Goal: Task Accomplishment & Management: Manage account settings

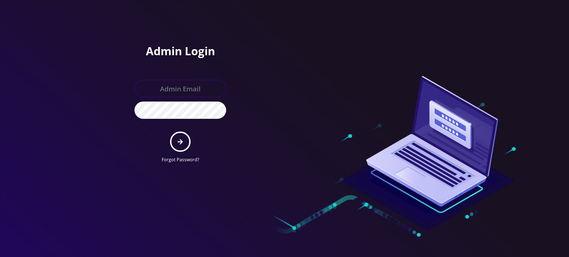
type input "[PERSON_NAME][EMAIL_ADDRESS][DOMAIN_NAME]"
click at [180, 145] on button "submit" at bounding box center [180, 142] width 20 height 20
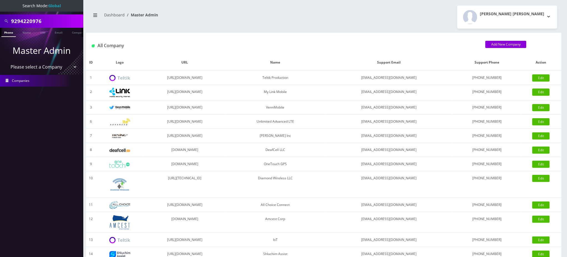
drag, startPoint x: 49, startPoint y: 22, endPoint x: 0, endPoint y: 14, distance: 49.5
click at [0, 14] on div "9294220976" at bounding box center [41, 20] width 83 height 13
paste input "19295857034"
drag, startPoint x: 14, startPoint y: 21, endPoint x: 0, endPoint y: 16, distance: 14.4
click at [0, 17] on div "19295857034" at bounding box center [41, 20] width 83 height 13
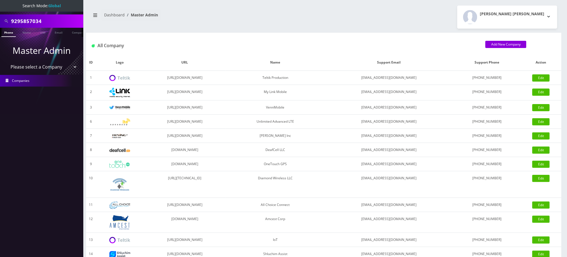
type input "9295857034"
click at [8, 31] on link "Phone" at bounding box center [8, 32] width 14 height 9
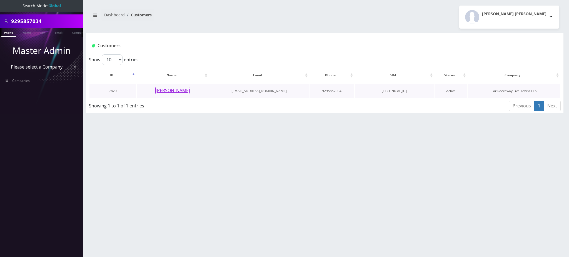
click at [167, 91] on button "ratzi schmelczer" at bounding box center [172, 90] width 35 height 7
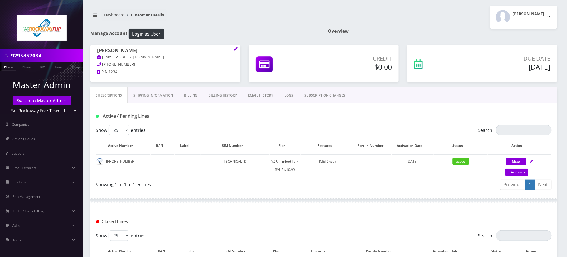
click at [33, 56] on input "9295857034" at bounding box center [46, 55] width 71 height 11
click at [225, 25] on div "Dashboard Customer Details Tzvi Lieberman Logout" at bounding box center [323, 17] width 475 height 23
click at [284, 95] on link "LOGS" at bounding box center [289, 95] width 20 height 16
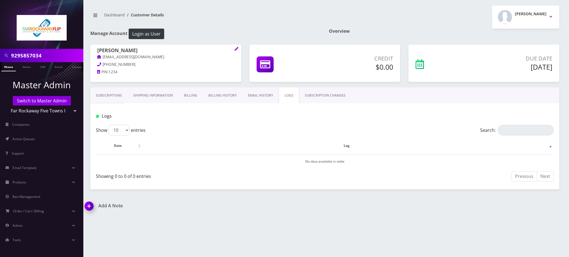
click at [330, 95] on link "SUBSCRIPTION CHANGES" at bounding box center [325, 95] width 52 height 16
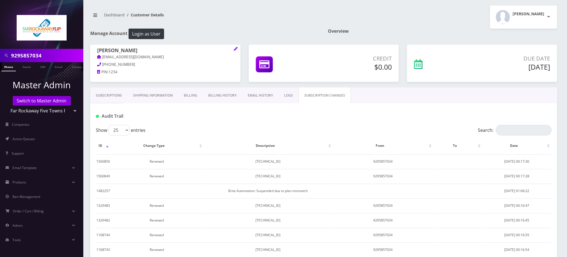
click at [110, 96] on link "Subscriptions" at bounding box center [108, 95] width 37 height 16
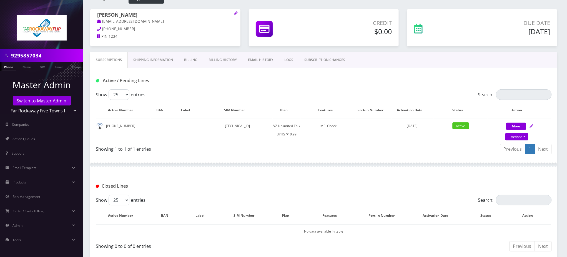
scroll to position [63, 0]
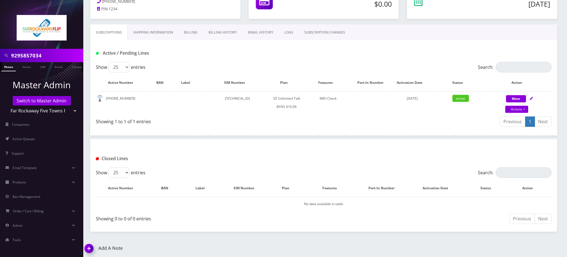
click at [89, 247] on img at bounding box center [90, 250] width 16 height 16
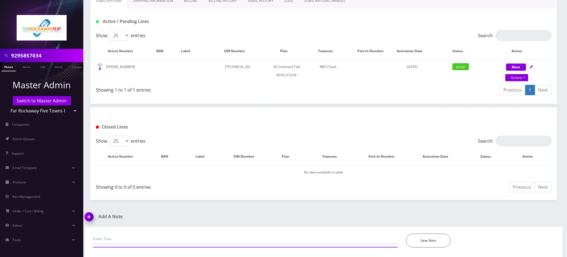
click at [133, 235] on input "text" at bounding box center [245, 239] width 305 height 11
type input "6472362569"
click at [154, 217] on h1 "Add A Note" at bounding box center [202, 216] width 235 height 5
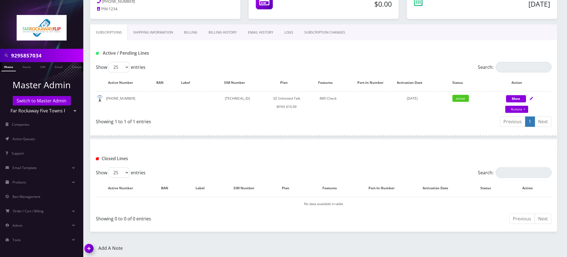
click at [156, 235] on div "9295857034 Phone Name SIM Email Company Customer Dashboard Customer Details Tzv…" at bounding box center [324, 98] width 486 height 322
drag, startPoint x: 468, startPoint y: 19, endPoint x: 440, endPoint y: 2, distance: 32.2
click at [468, 19] on div "Due Date Oct 24, 2025" at bounding box center [482, 0] width 150 height 37
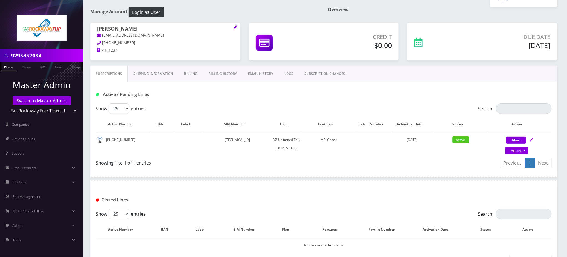
scroll to position [0, 0]
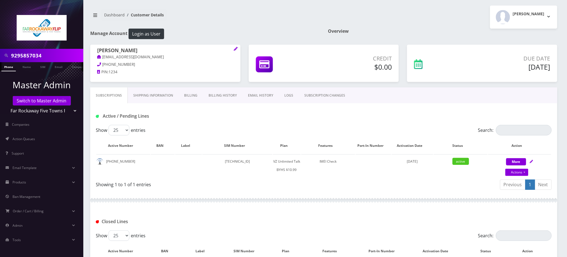
click at [296, 228] on div "Closed Lines" at bounding box center [323, 220] width 467 height 22
